Goal: Transaction & Acquisition: Purchase product/service

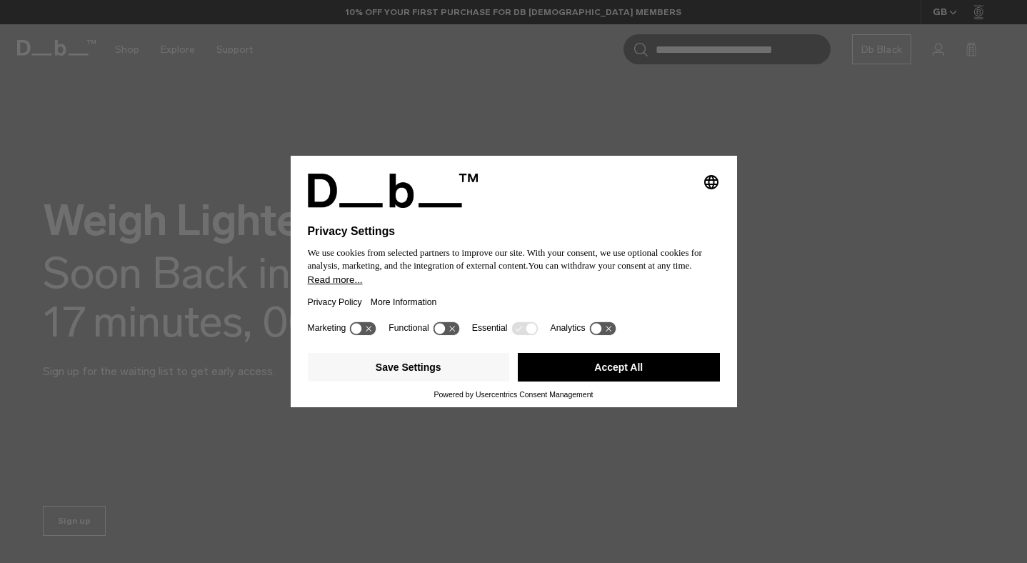
click at [586, 369] on button "Accept All" at bounding box center [619, 367] width 202 height 29
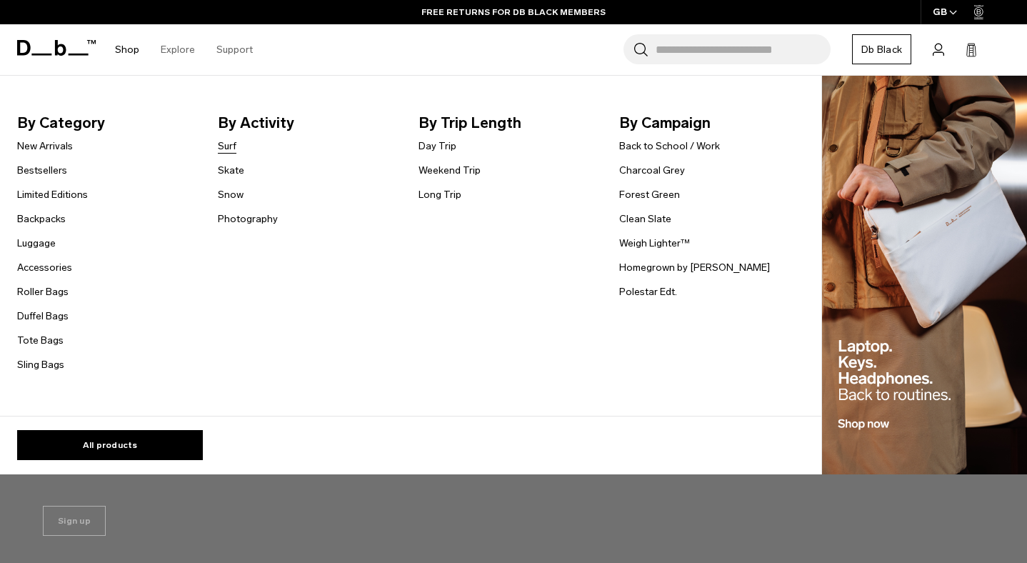
click at [229, 148] on link "Surf" at bounding box center [227, 146] width 19 height 15
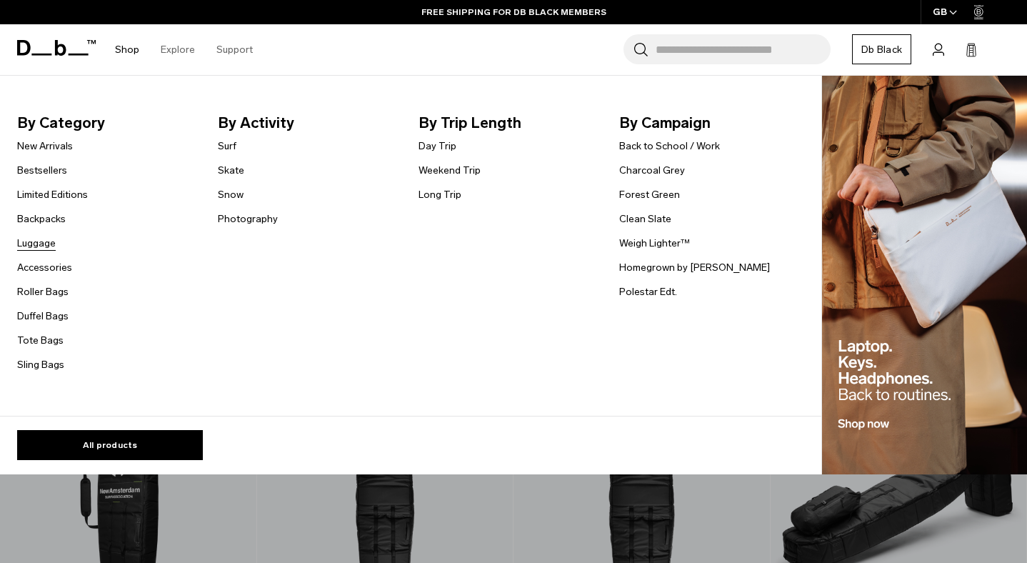
click at [44, 243] on link "Luggage" at bounding box center [36, 243] width 39 height 15
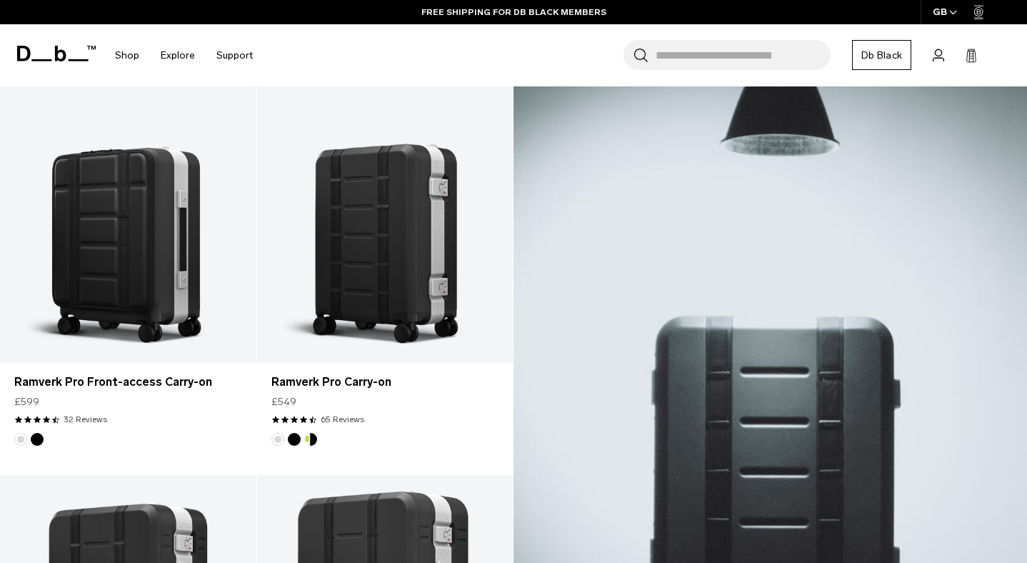
scroll to position [288, 0]
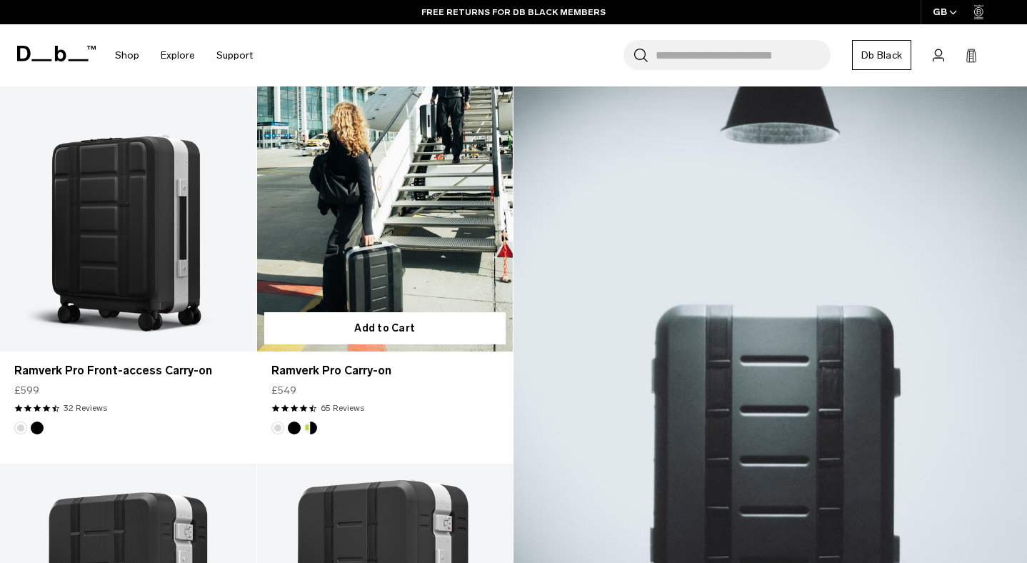
click at [358, 242] on link "Ramverk Pro Carry-on" at bounding box center [385, 209] width 256 height 284
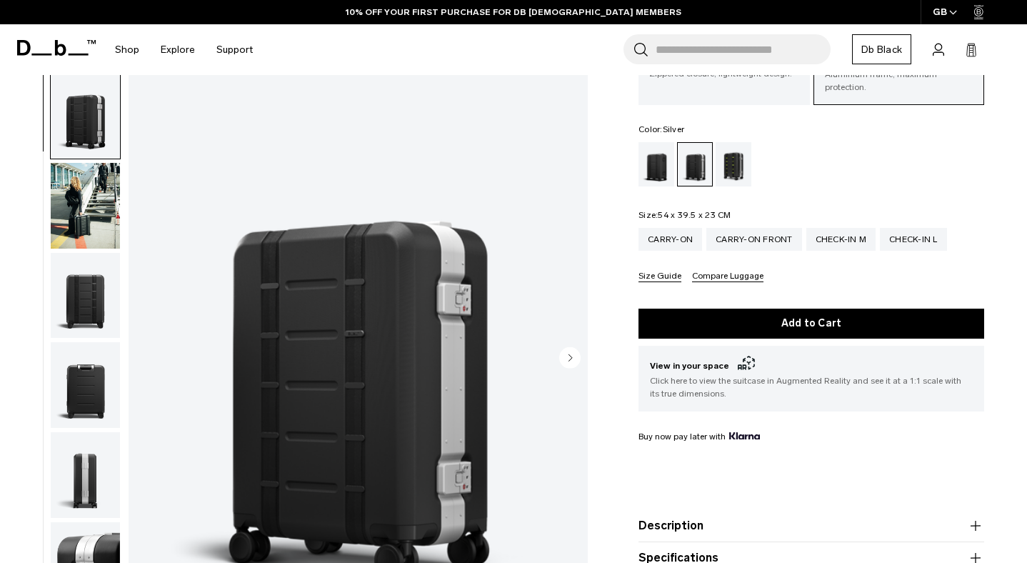
scroll to position [129, 0]
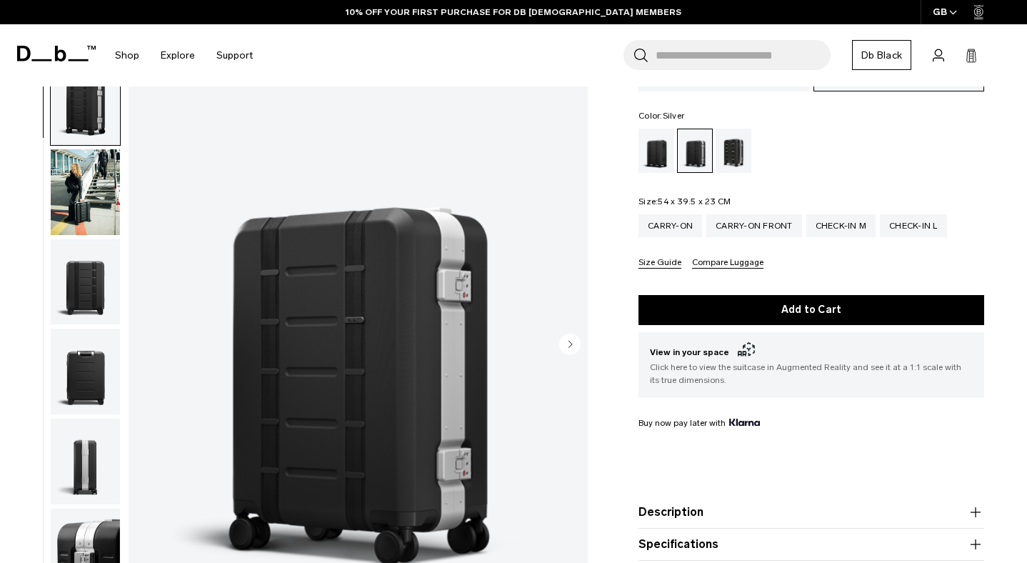
click at [575, 334] on circle "Next slide" at bounding box center [569, 343] width 21 height 21
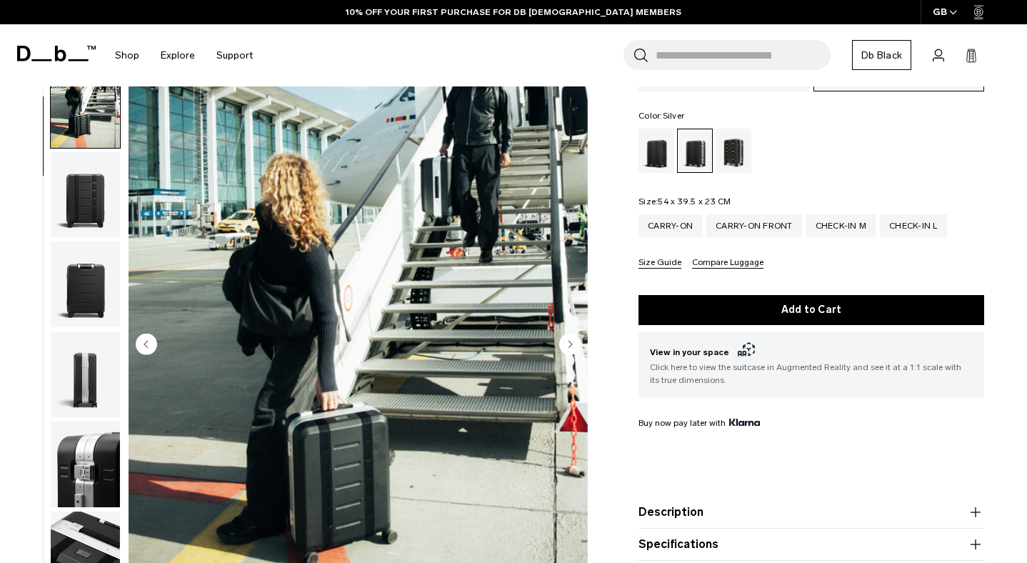
scroll to position [90, 0]
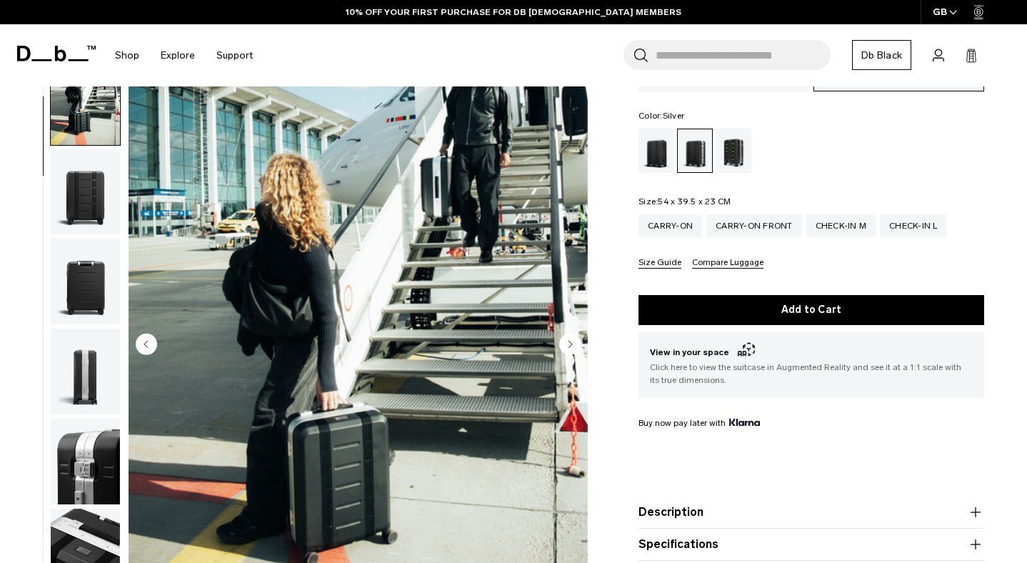
click at [575, 334] on circle "Next slide" at bounding box center [569, 343] width 21 height 21
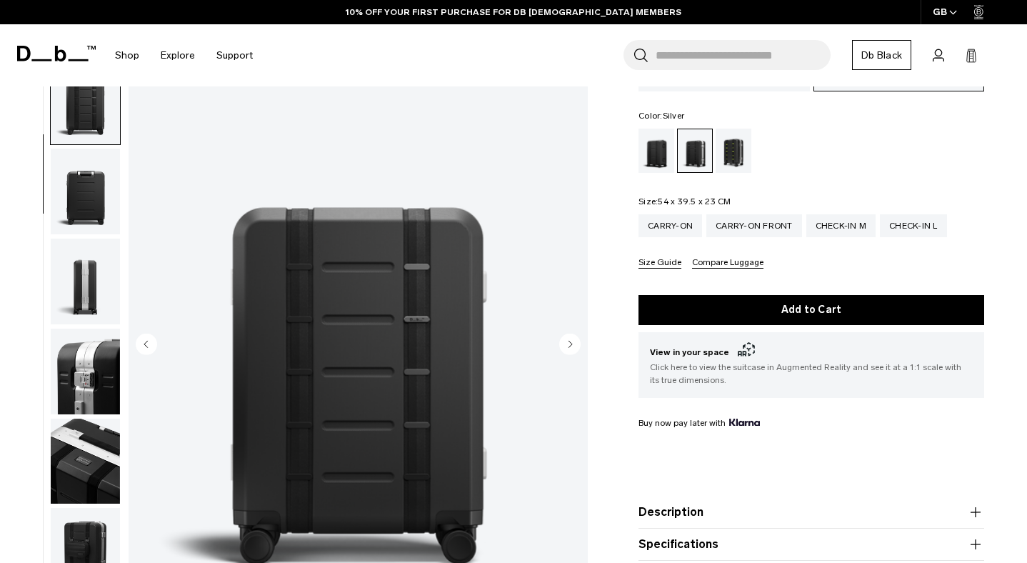
click at [575, 334] on circle "Next slide" at bounding box center [569, 343] width 21 height 21
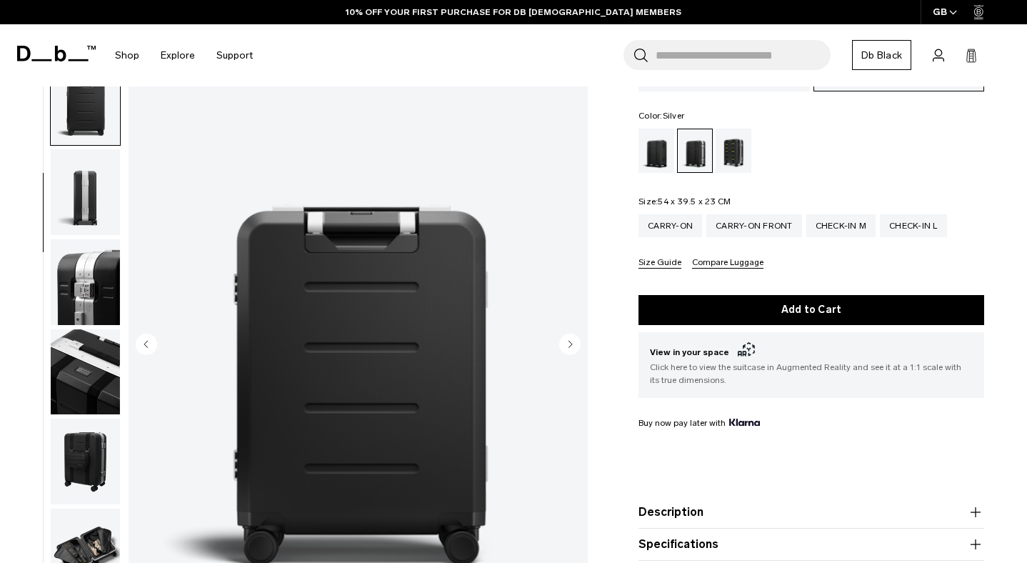
click at [575, 334] on circle "Next slide" at bounding box center [569, 343] width 21 height 21
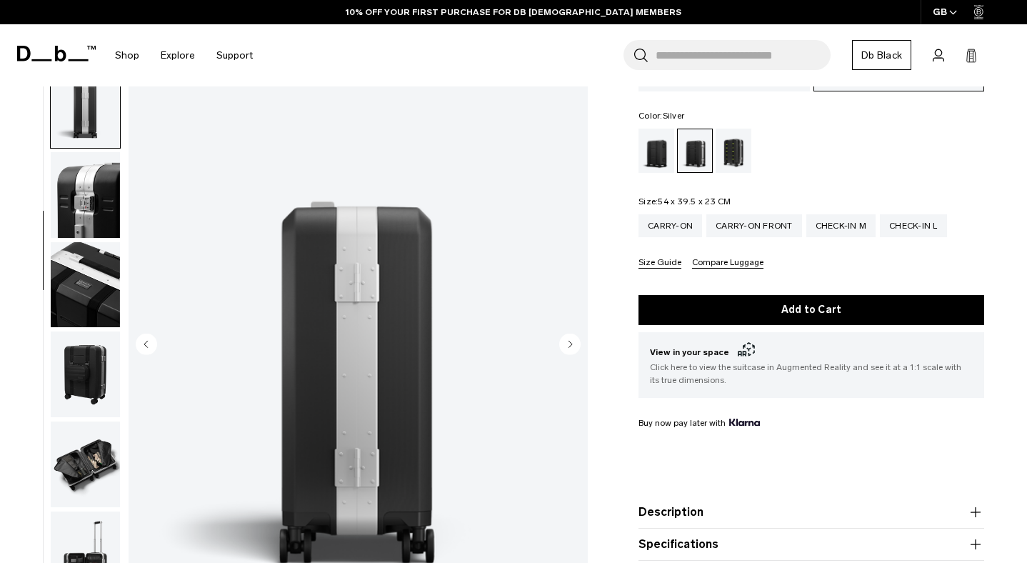
scroll to position [359, 0]
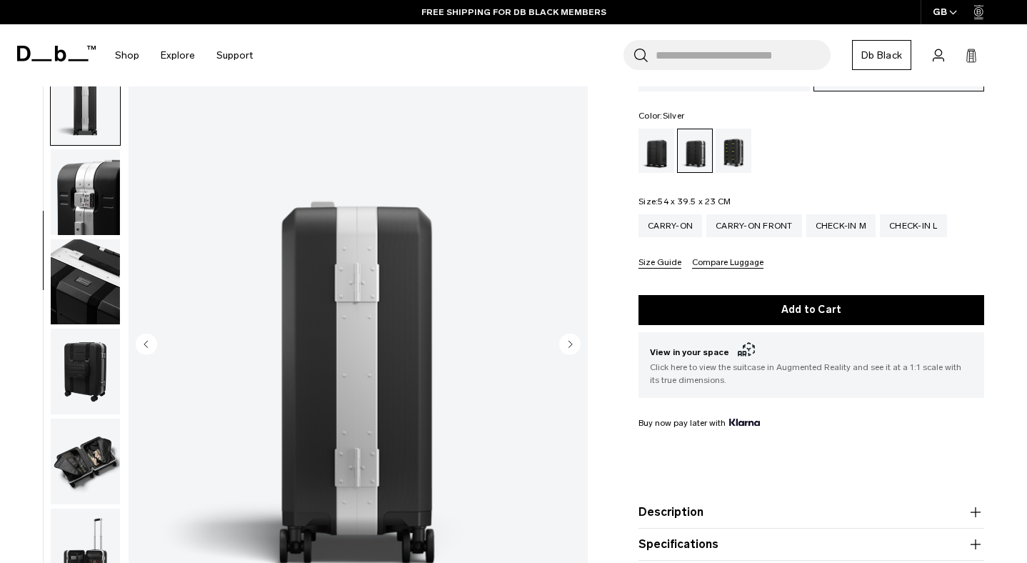
click at [575, 334] on circle "Next slide" at bounding box center [569, 343] width 21 height 21
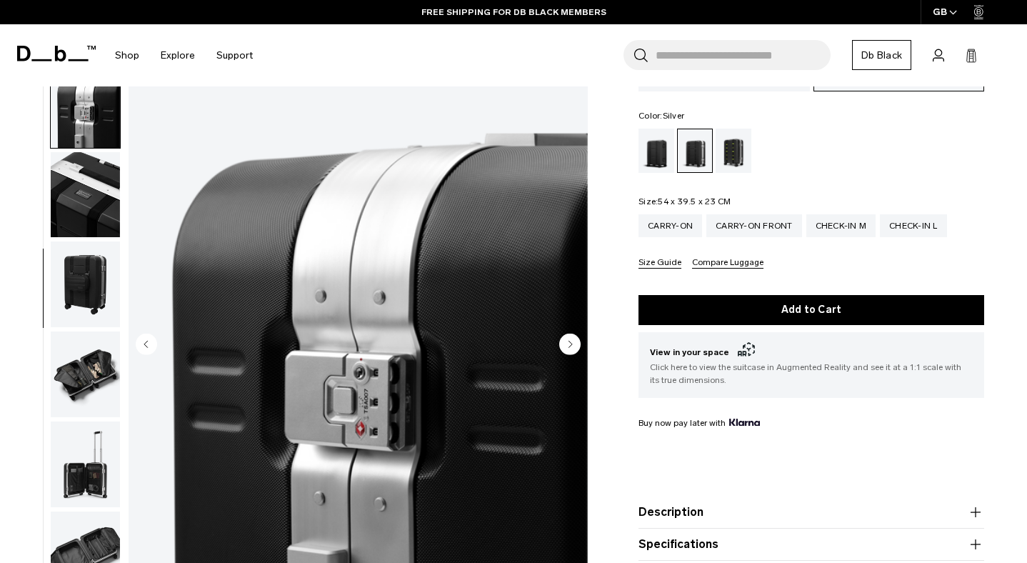
scroll to position [449, 0]
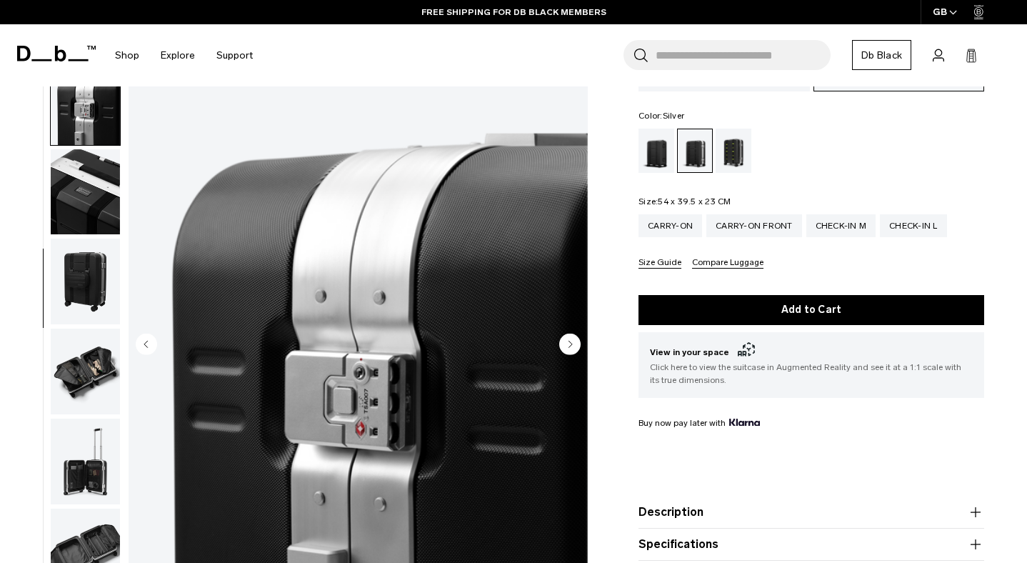
click at [575, 334] on circle "Next slide" at bounding box center [569, 343] width 21 height 21
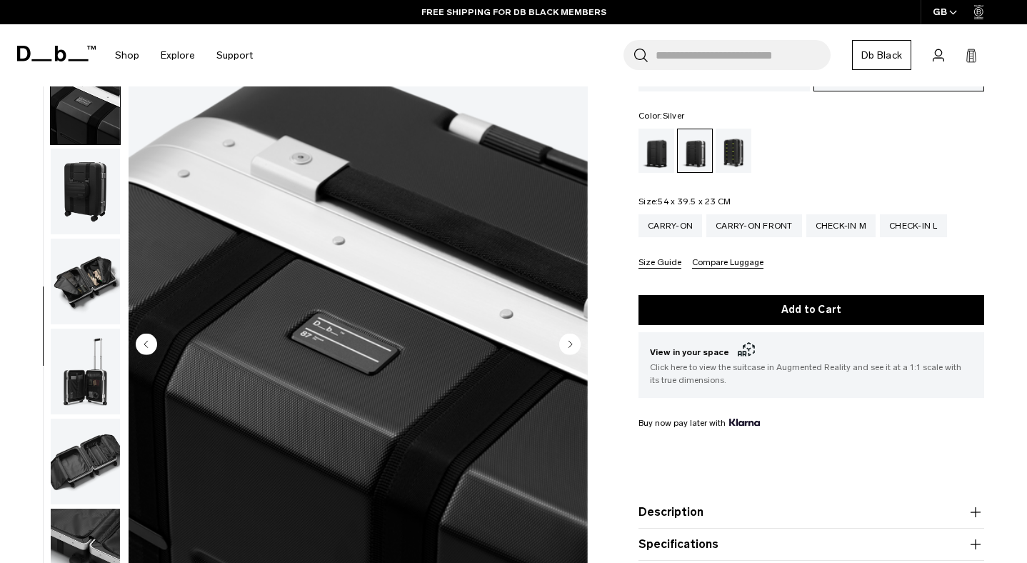
click at [575, 334] on circle "Next slide" at bounding box center [569, 343] width 21 height 21
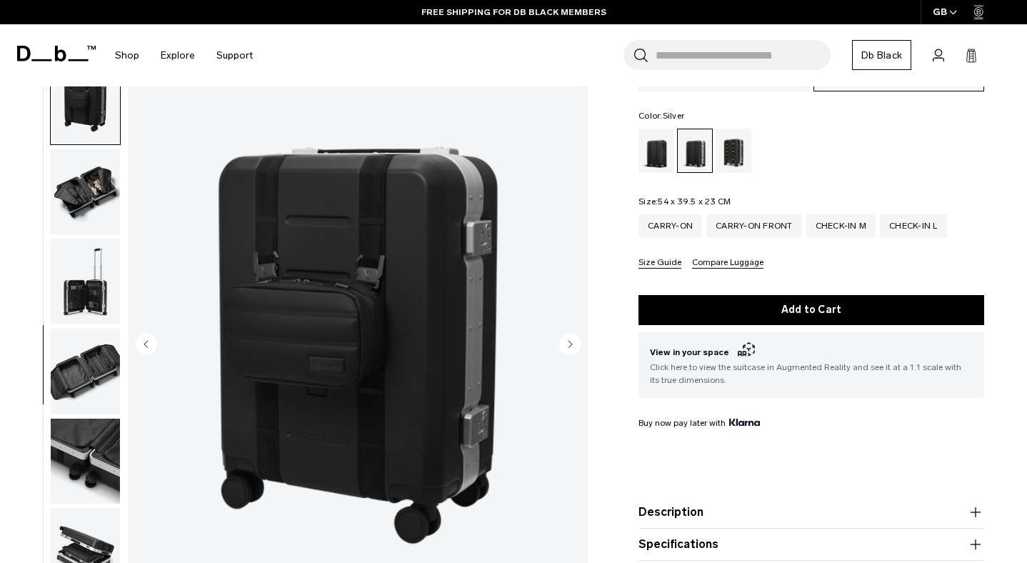
click at [575, 334] on circle "Next slide" at bounding box center [569, 343] width 21 height 21
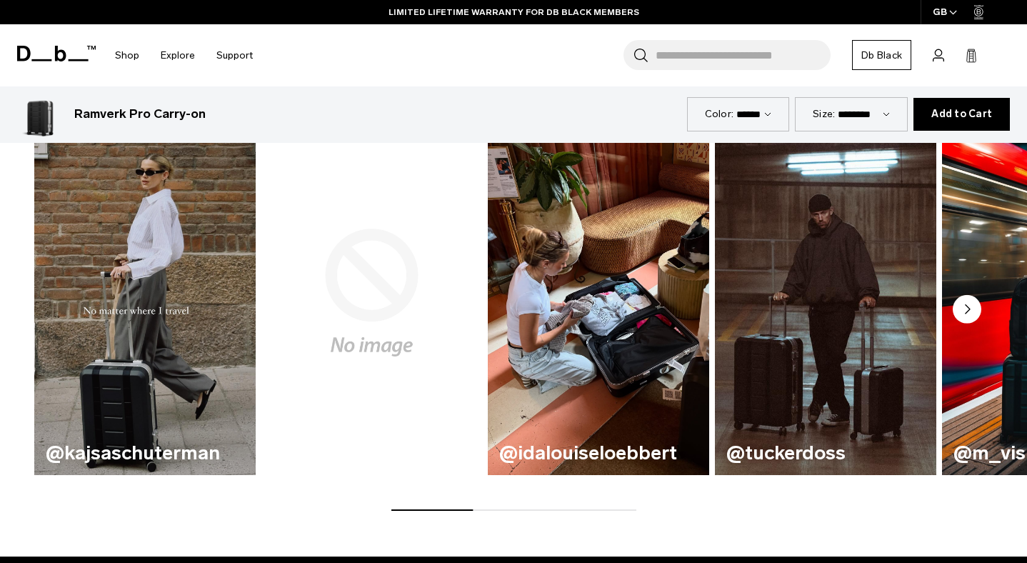
scroll to position [764, 0]
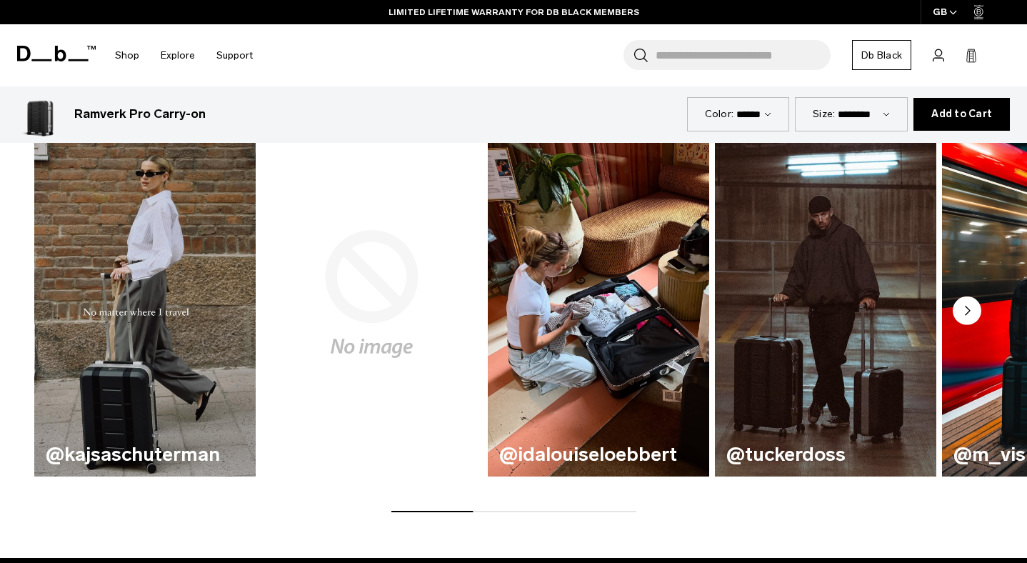
click at [975, 296] on circle "Next slide" at bounding box center [967, 310] width 29 height 29
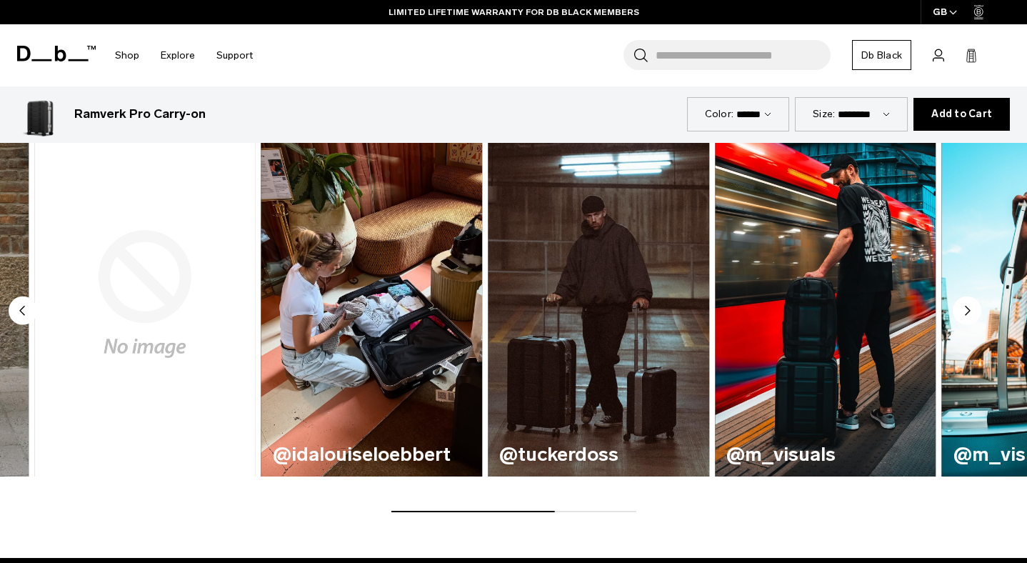
click at [975, 296] on circle "Next slide" at bounding box center [967, 310] width 29 height 29
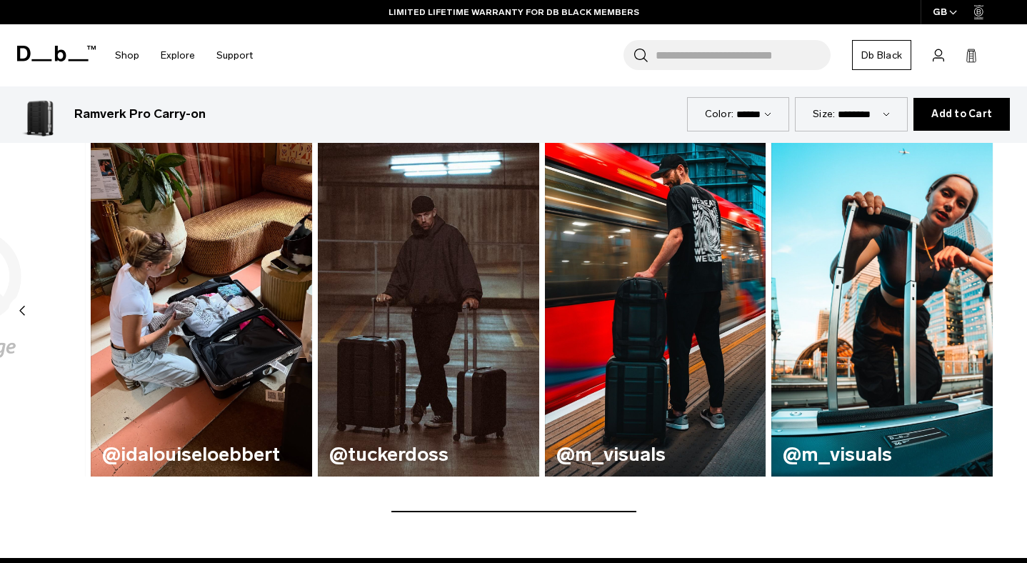
click at [975, 294] on img "6 / 6" at bounding box center [881, 293] width 221 height 365
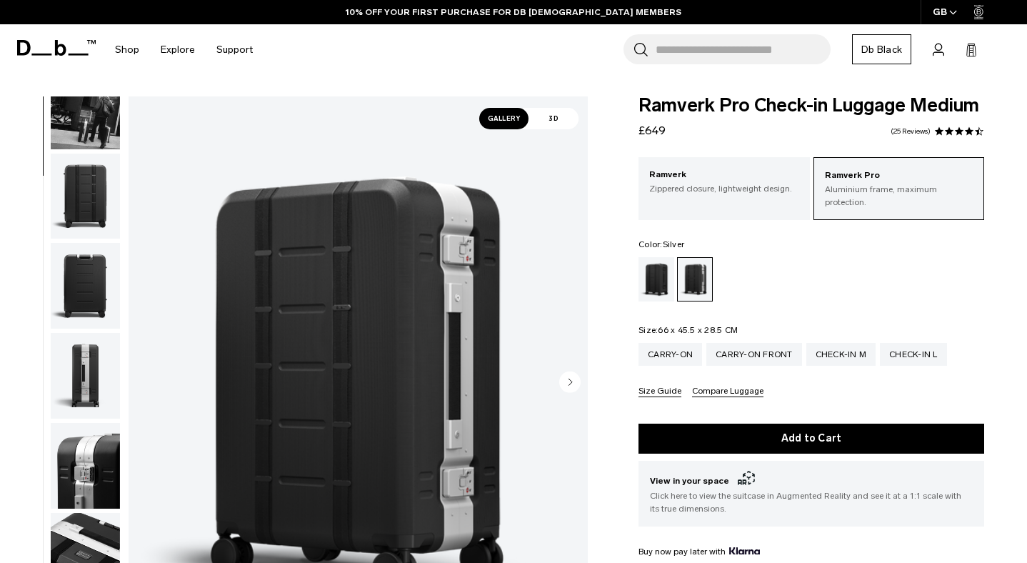
scroll to position [359, 0]
